Goal: Task Accomplishment & Management: Manage account settings

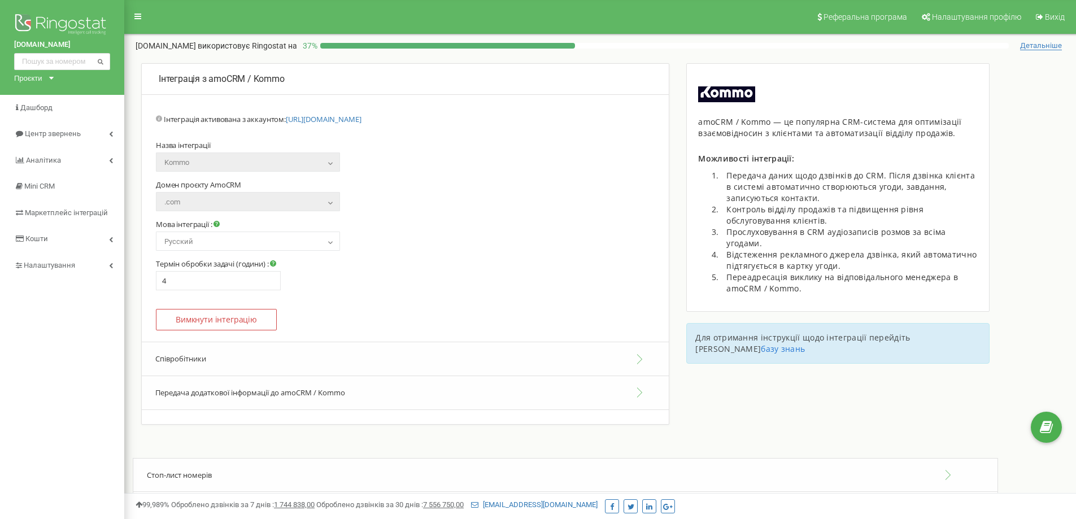
select select "ru"
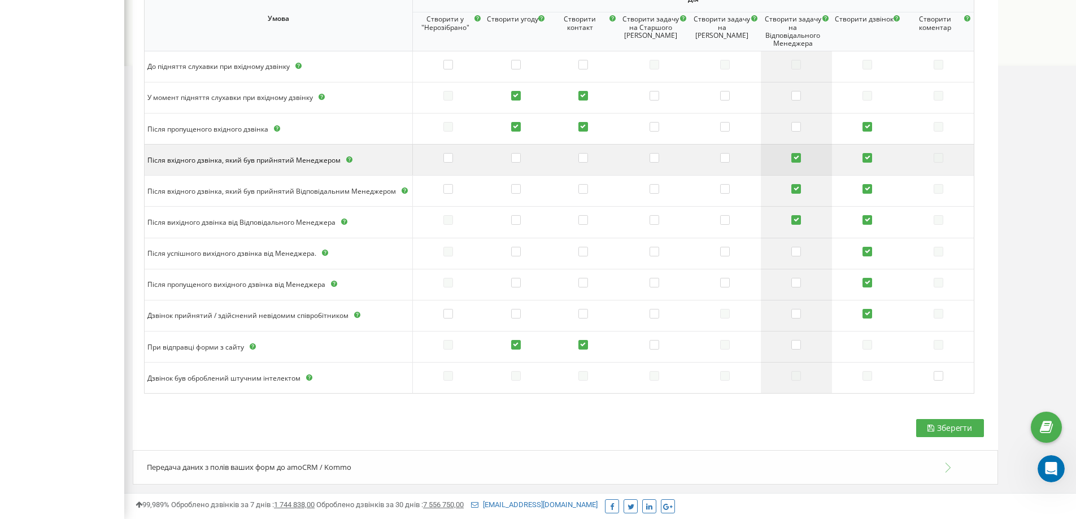
click at [794, 157] on label at bounding box center [797, 158] width 10 height 11
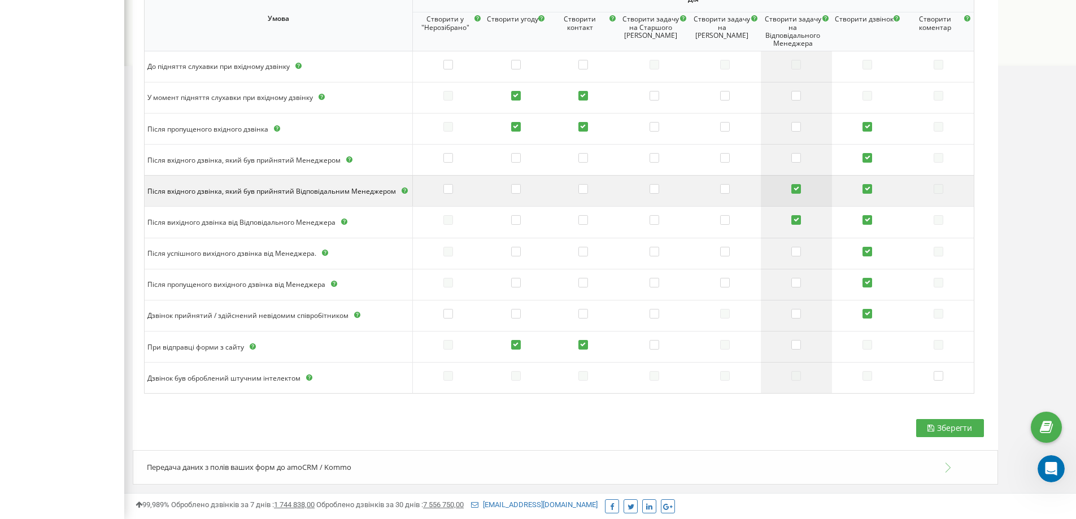
click at [796, 189] on label at bounding box center [797, 189] width 10 height 11
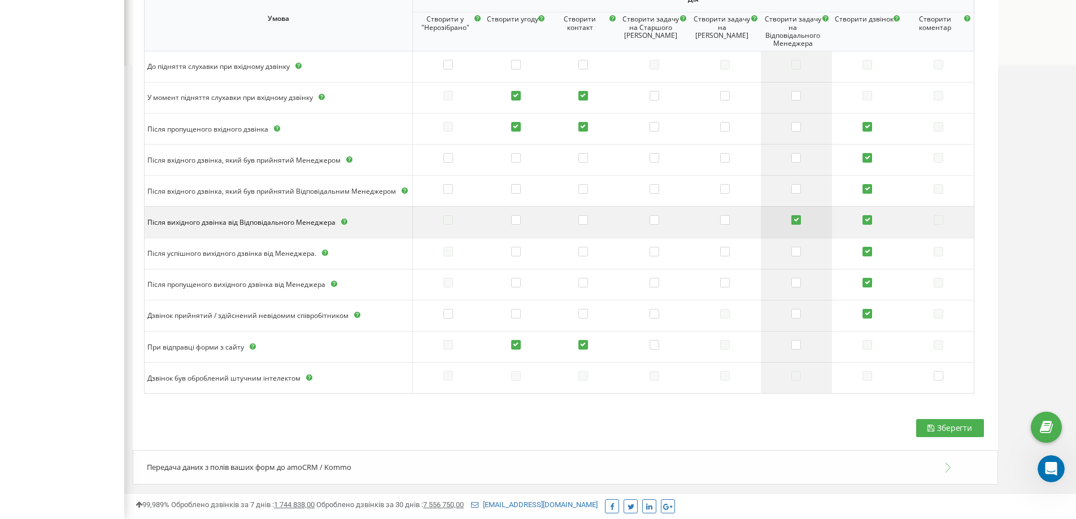
click at [798, 220] on label at bounding box center [797, 220] width 10 height 11
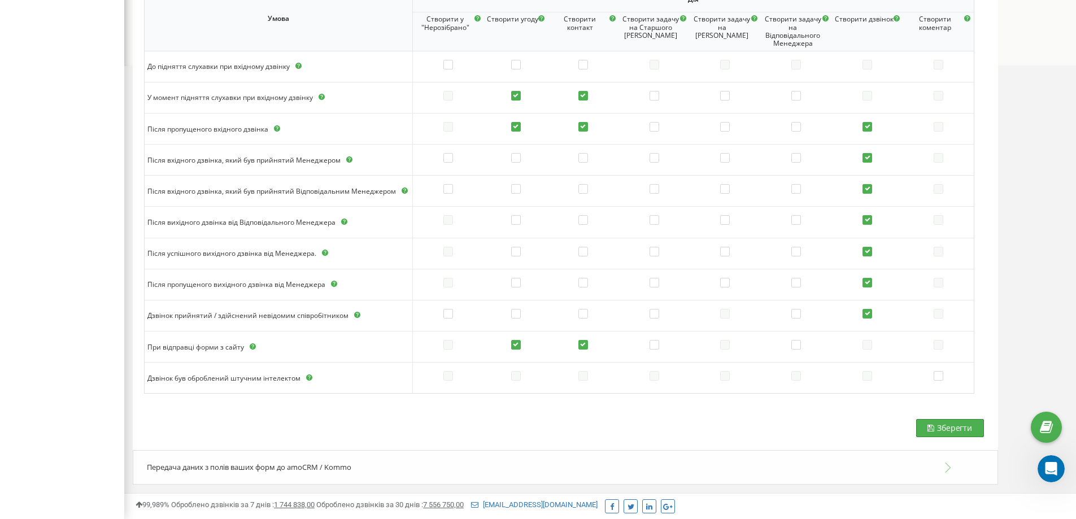
click at [938, 428] on span "Зберегти" at bounding box center [954, 428] width 35 height 11
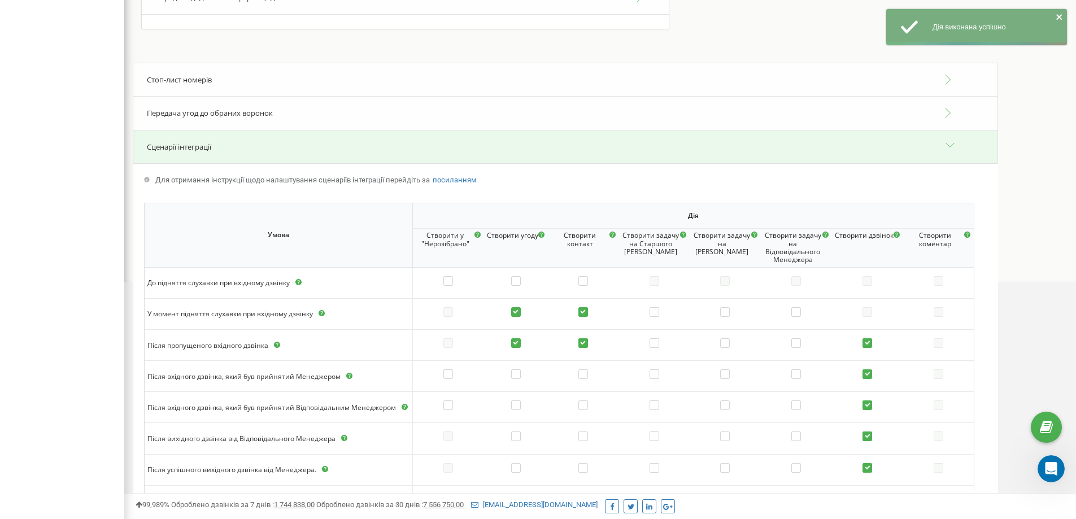
scroll to position [386, 0]
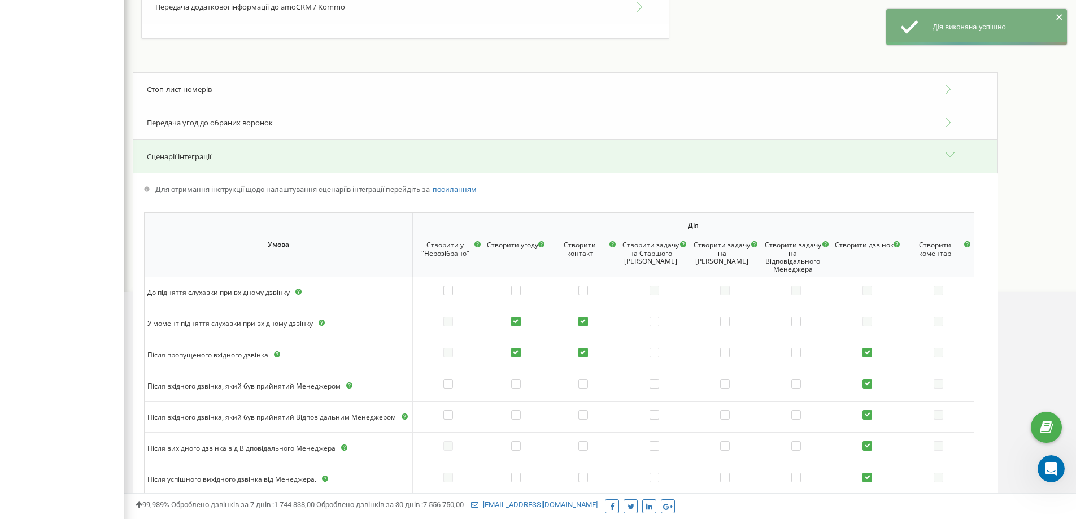
click at [276, 123] on div "Передача угод до обраних воронок" at bounding box center [566, 123] width 866 height 34
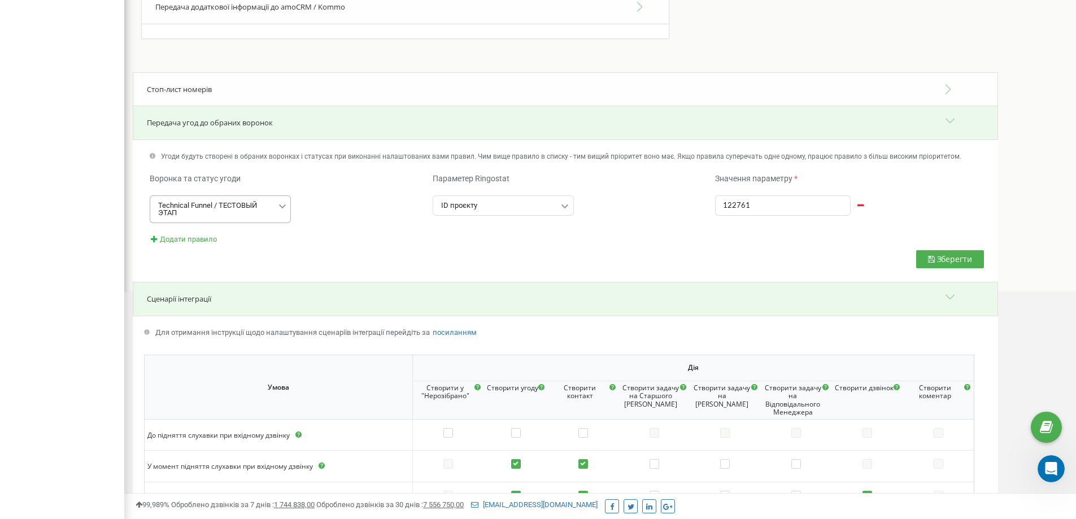
click at [238, 212] on div "Technical Funnel / ТЕСТОВЫЙ ЭТАП" at bounding box center [217, 209] width 118 height 15
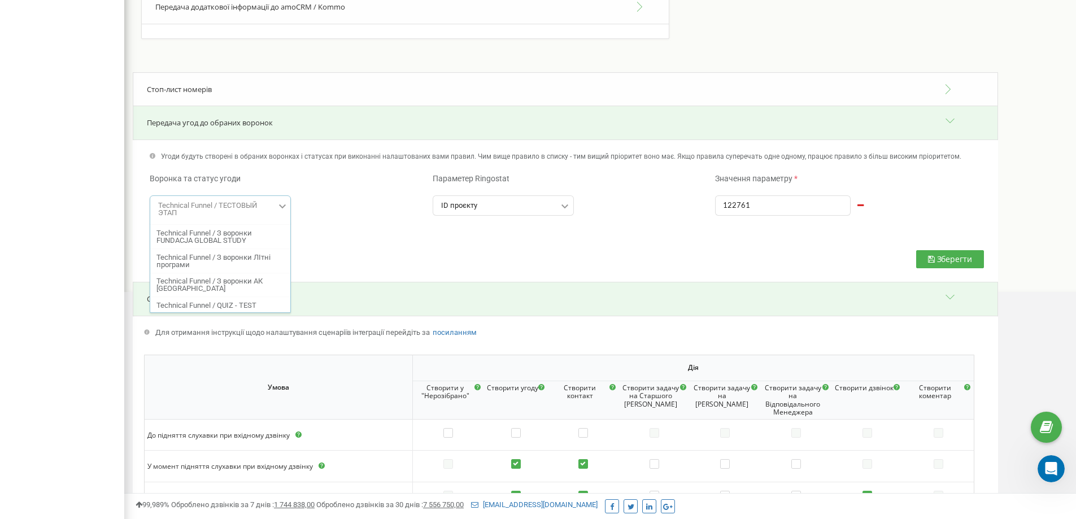
click at [238, 212] on input "text" at bounding box center [221, 205] width 140 height 19
click at [290, 190] on div "Зберегти" at bounding box center [566, 224] width 866 height 115
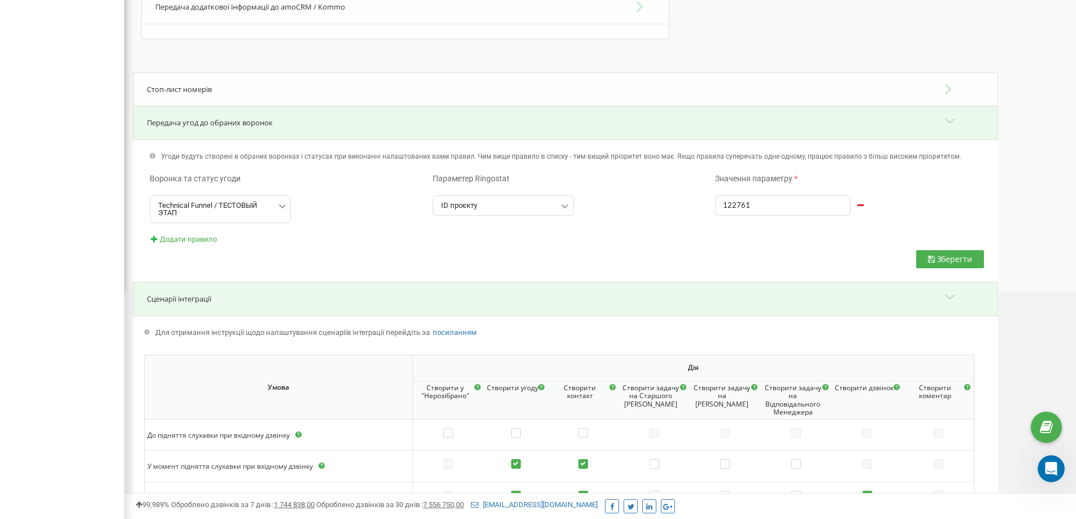
click at [97, 256] on div "[DOMAIN_NAME] Проєкти [DOMAIN_NAME] [DOMAIN_NAME] Дашборд Центр звернень Аналiт…" at bounding box center [62, 251] width 124 height 1274
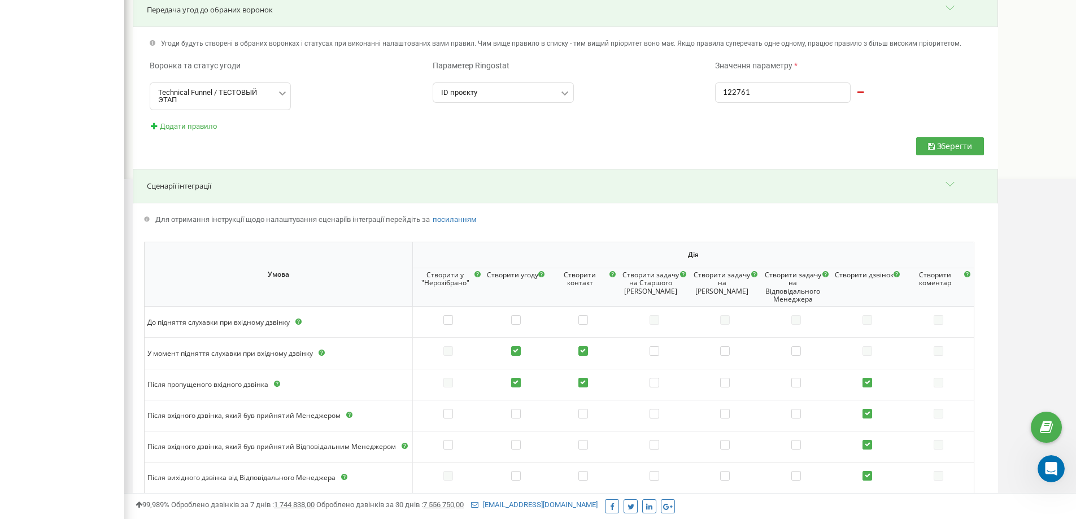
scroll to position [555, 0]
